Goal: Navigation & Orientation: Find specific page/section

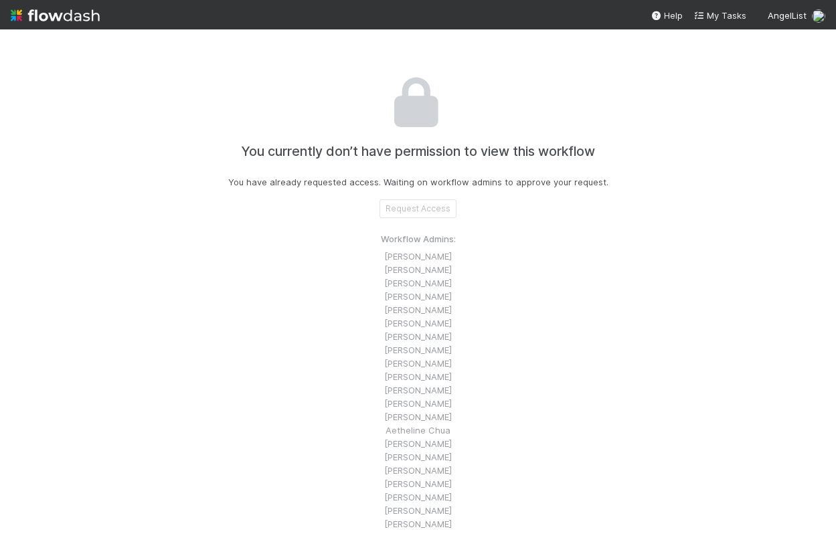
click at [68, 11] on img at bounding box center [55, 15] width 89 height 23
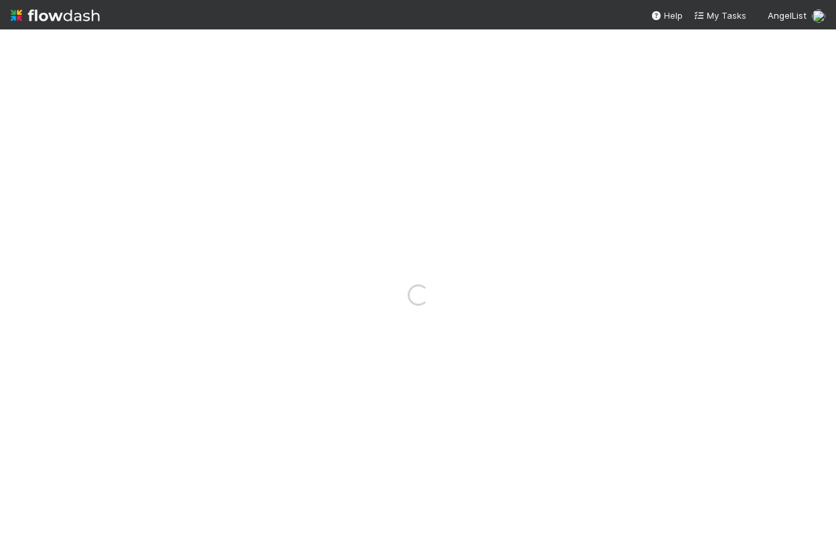
click at [74, 9] on img at bounding box center [55, 15] width 89 height 23
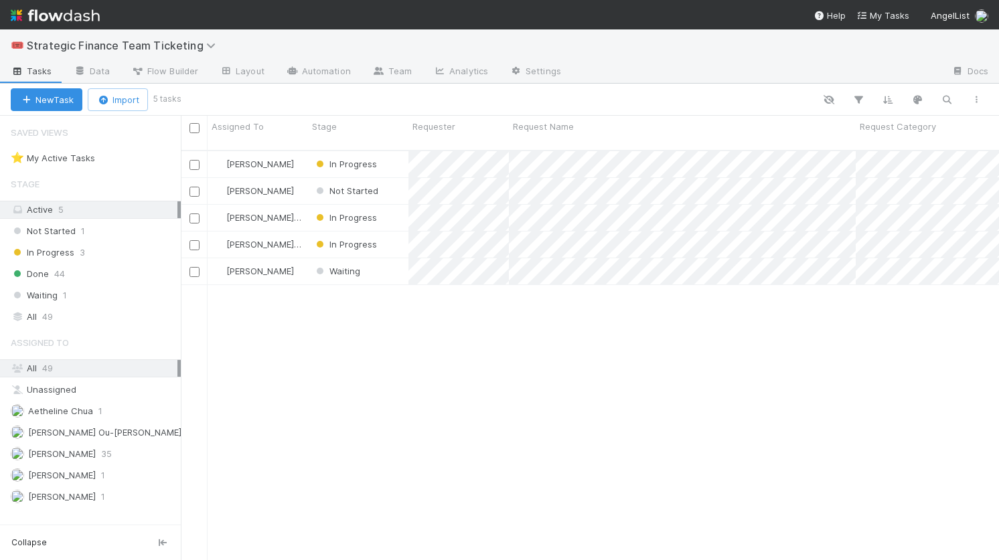
scroll to position [421, 818]
